Goal: Navigation & Orientation: Find specific page/section

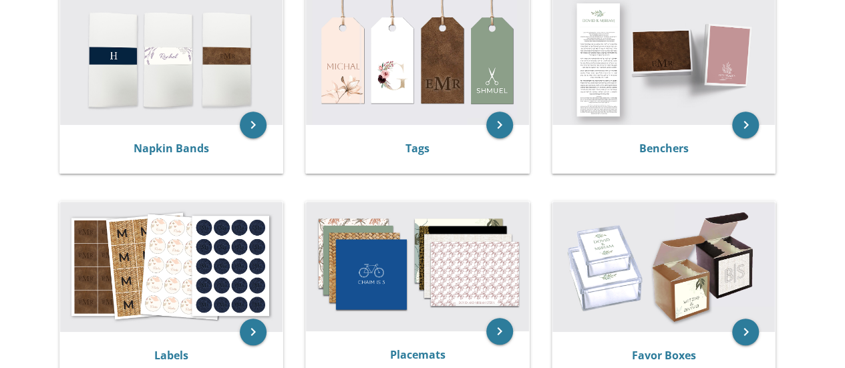
scroll to position [302, 0]
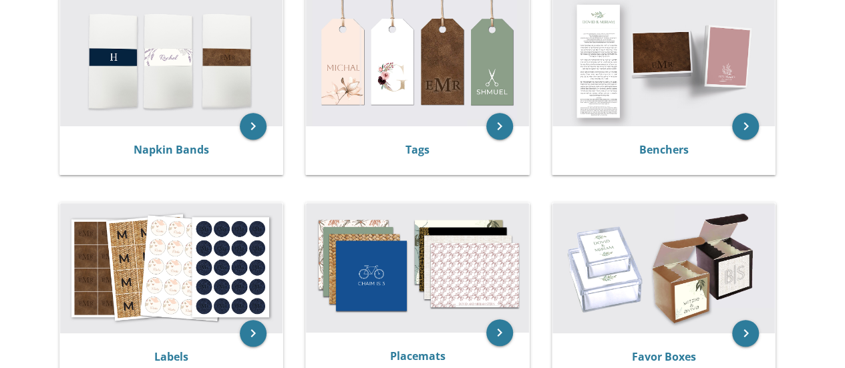
drag, startPoint x: 854, startPoint y: 233, endPoint x: 833, endPoint y: 217, distance: 26.7
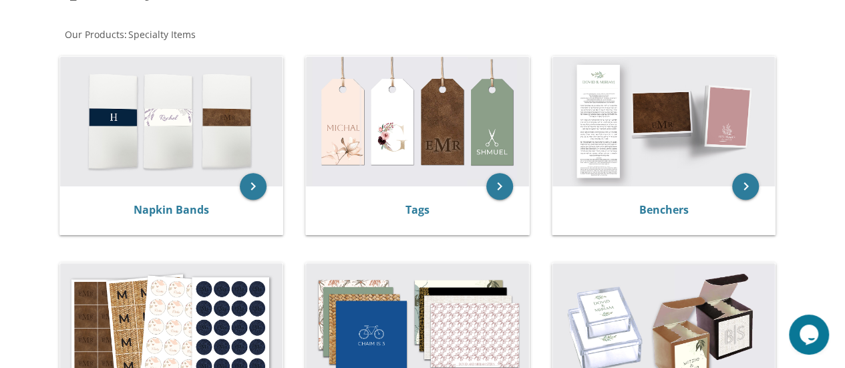
scroll to position [240, 0]
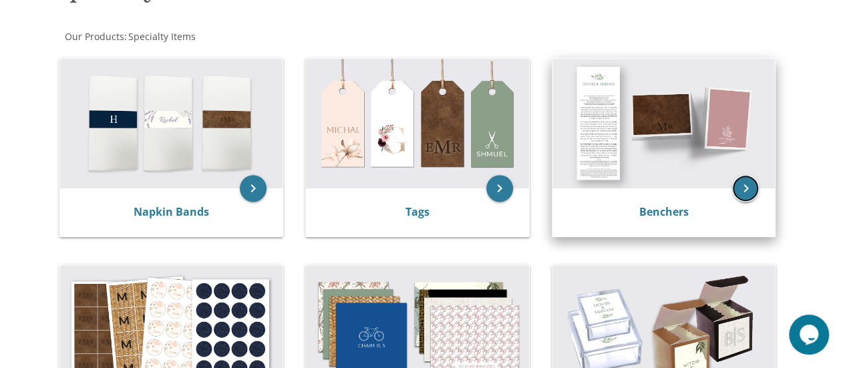
click at [755, 175] on icon "keyboard_arrow_right" at bounding box center [745, 188] width 27 height 27
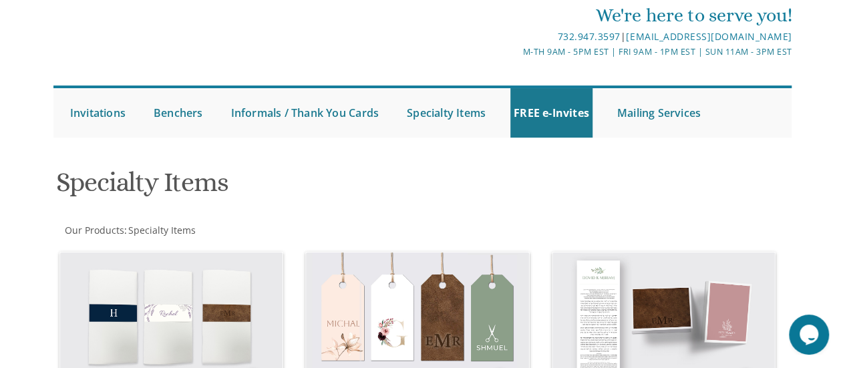
scroll to position [13, 0]
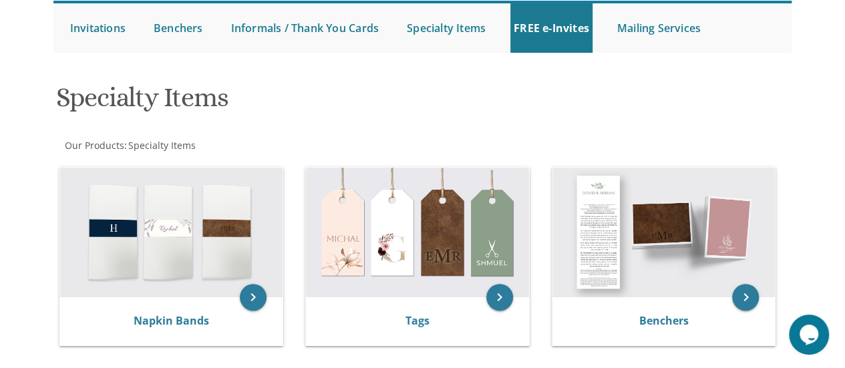
scroll to position [167, 0]
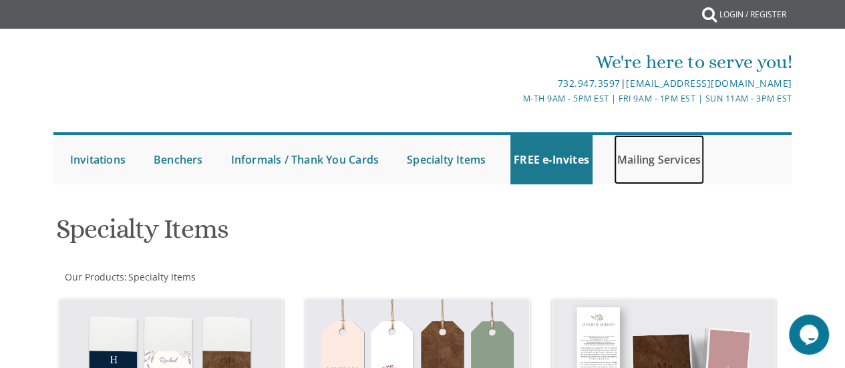
click at [653, 182] on link "Mailing Services" at bounding box center [659, 159] width 90 height 49
click at [664, 153] on link "Mailing Services" at bounding box center [659, 159] width 90 height 49
